Goal: Task Accomplishment & Management: Use online tool/utility

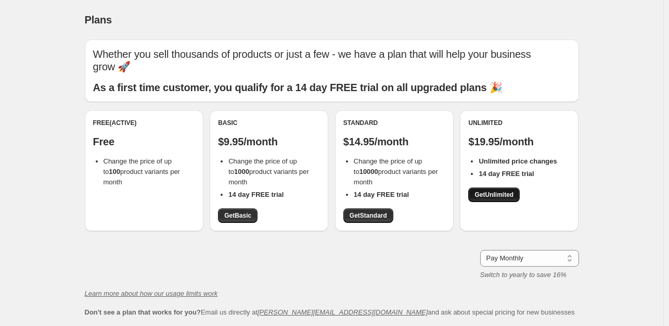
click at [495, 196] on span "Get Unlimited" at bounding box center [494, 195] width 39 height 8
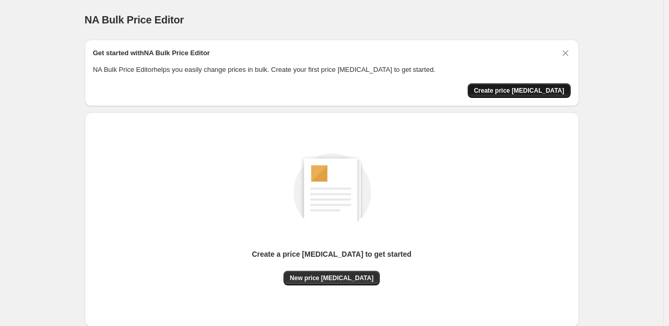
click at [515, 88] on span "Create price [MEDICAL_DATA]" at bounding box center [519, 90] width 91 height 8
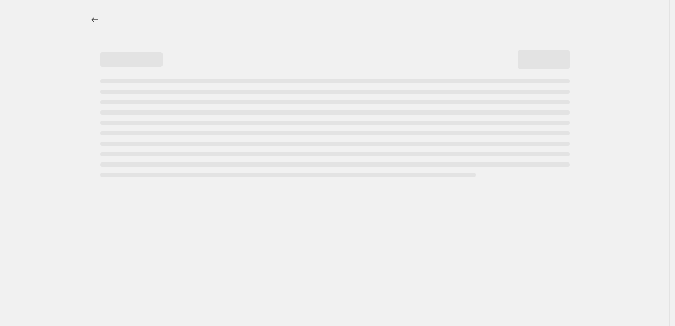
select select "percentage"
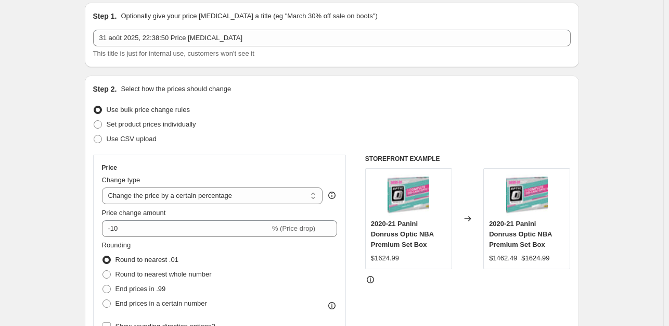
scroll to position [132, 0]
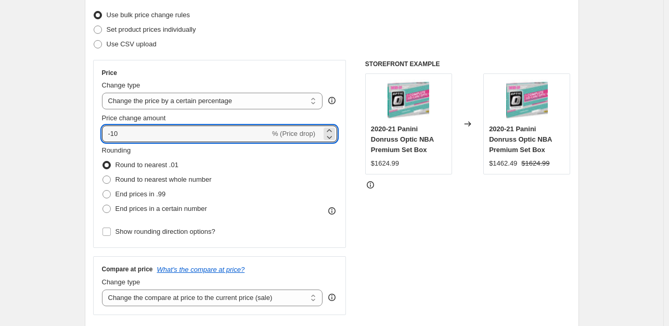
drag, startPoint x: 126, startPoint y: 132, endPoint x: 97, endPoint y: 132, distance: 29.2
click at [97, 132] on div "Price Change type Change the price to a certain amount Change the price by a ce…" at bounding box center [220, 154] width 254 height 188
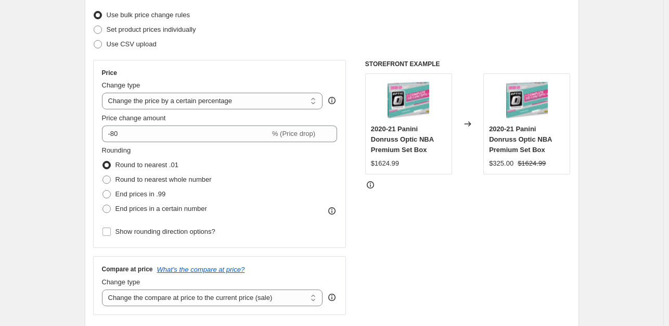
click at [447, 252] on div "STOREFRONT EXAMPLE 2020-21 Panini Donruss Optic NBA Premium Set Box $1624.99 Ch…" at bounding box center [468, 187] width 206 height 255
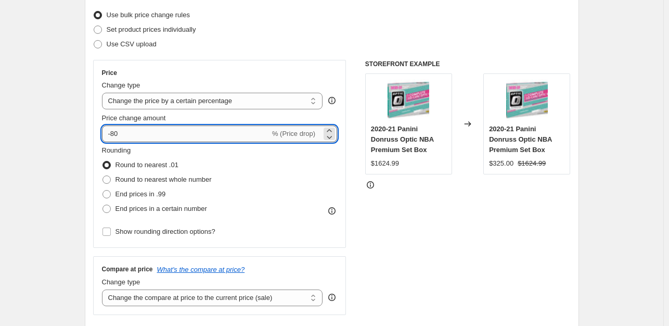
drag, startPoint x: 124, startPoint y: 136, endPoint x: 114, endPoint y: 135, distance: 10.5
click at [114, 135] on input "-80" at bounding box center [186, 133] width 168 height 17
type input "-60"
click at [466, 229] on div "STOREFRONT EXAMPLE 2020-21 Panini Donruss Optic NBA Premium Set Box $1624.99 Ch…" at bounding box center [468, 187] width 206 height 255
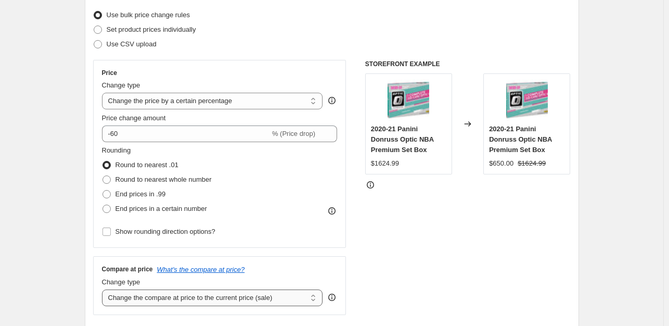
click at [192, 301] on select "Change the compare at price to the current price (sale) Change the compare at p…" at bounding box center [212, 297] width 221 height 17
select select "remove"
click at [104, 289] on select "Change the compare at price to the current price (sale) Change the compare at p…" at bounding box center [212, 297] width 221 height 17
click at [407, 240] on div "STOREFRONT EXAMPLE 2020-21 Panini Donruss Optic NBA Premium Set Box $1624.99 Ch…" at bounding box center [468, 187] width 206 height 255
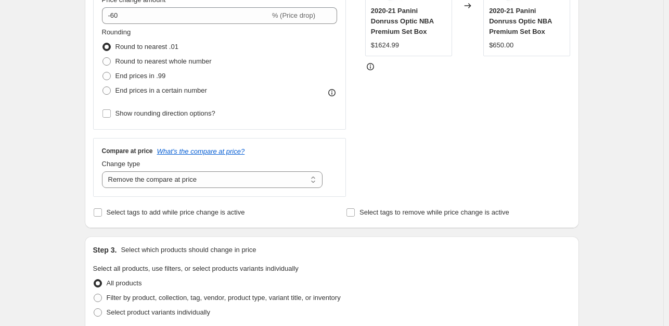
scroll to position [236, 0]
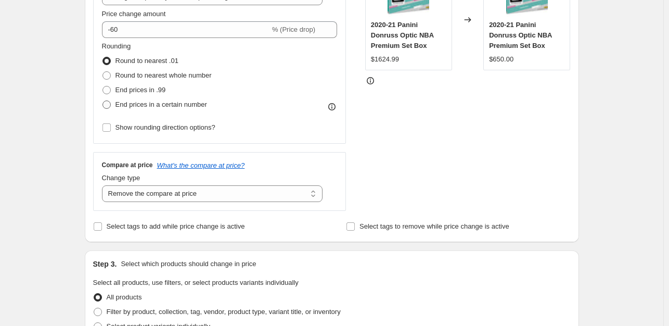
click at [181, 107] on span "End prices in a certain number" at bounding box center [162, 104] width 92 height 8
click at [103, 101] on input "End prices in a certain number" at bounding box center [103, 100] width 1 height 1
radio input "true"
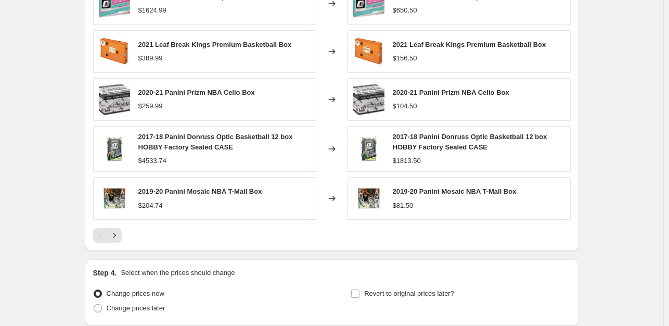
scroll to position [711, 0]
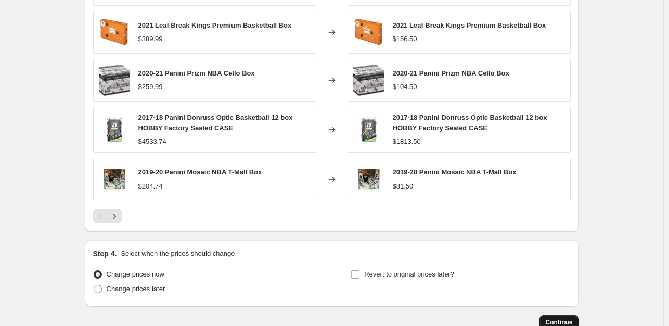
click at [559, 318] on span "Continue" at bounding box center [559, 322] width 27 height 8
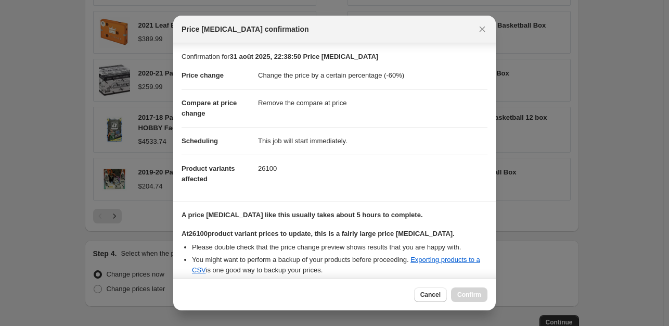
scroll to position [105, 0]
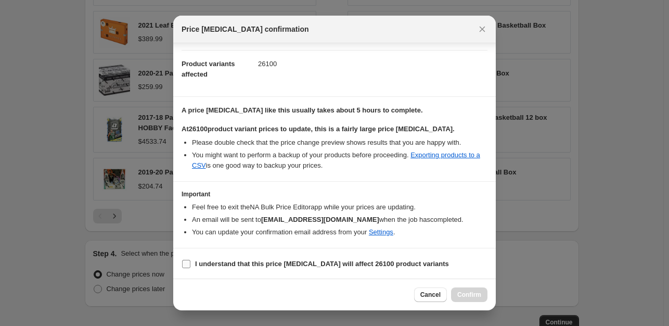
click at [270, 265] on b "I understand that this price [MEDICAL_DATA] will affect 26100 product variants" at bounding box center [322, 264] width 254 height 8
click at [191, 265] on input "I understand that this price [MEDICAL_DATA] will affect 26100 product variants" at bounding box center [186, 264] width 8 height 8
checkbox input "true"
click at [468, 294] on span "Confirm" at bounding box center [470, 294] width 24 height 8
